Goal: Navigation & Orientation: Find specific page/section

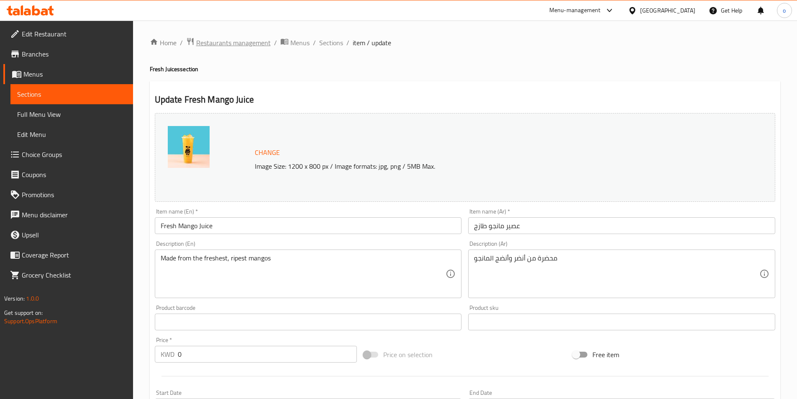
click at [238, 40] on span "Restaurants management" at bounding box center [233, 43] width 74 height 10
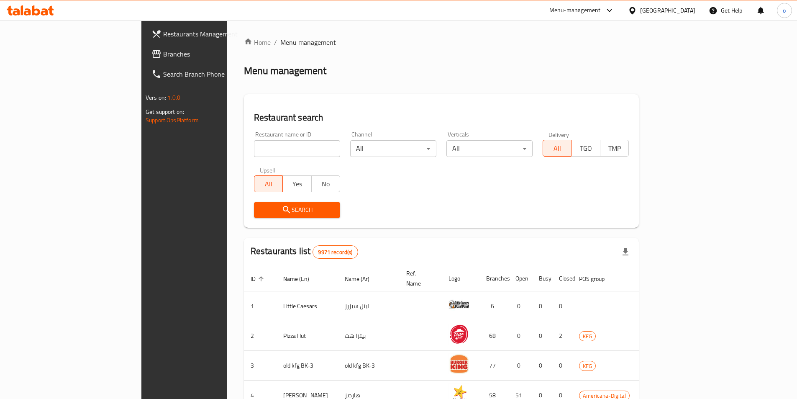
click at [163, 52] on span "Branches" at bounding box center [215, 54] width 105 height 10
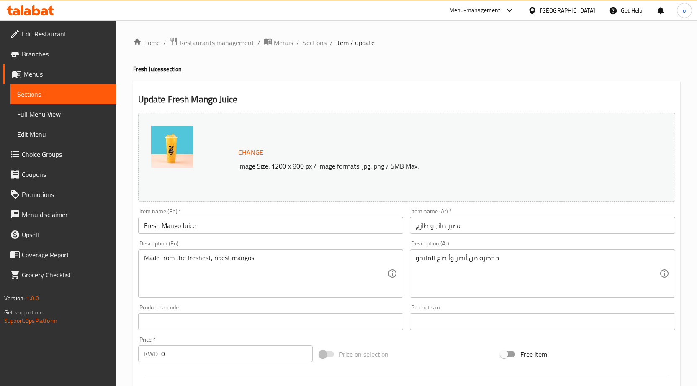
click at [205, 46] on span "Restaurants management" at bounding box center [217, 43] width 74 height 10
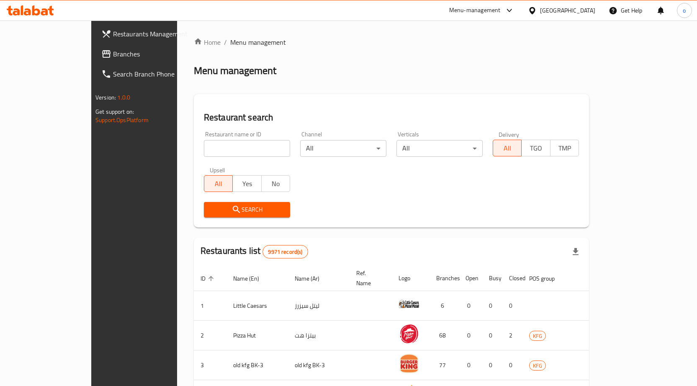
click at [113, 51] on span "Branches" at bounding box center [157, 54] width 88 height 10
